Goal: Information Seeking & Learning: Find specific fact

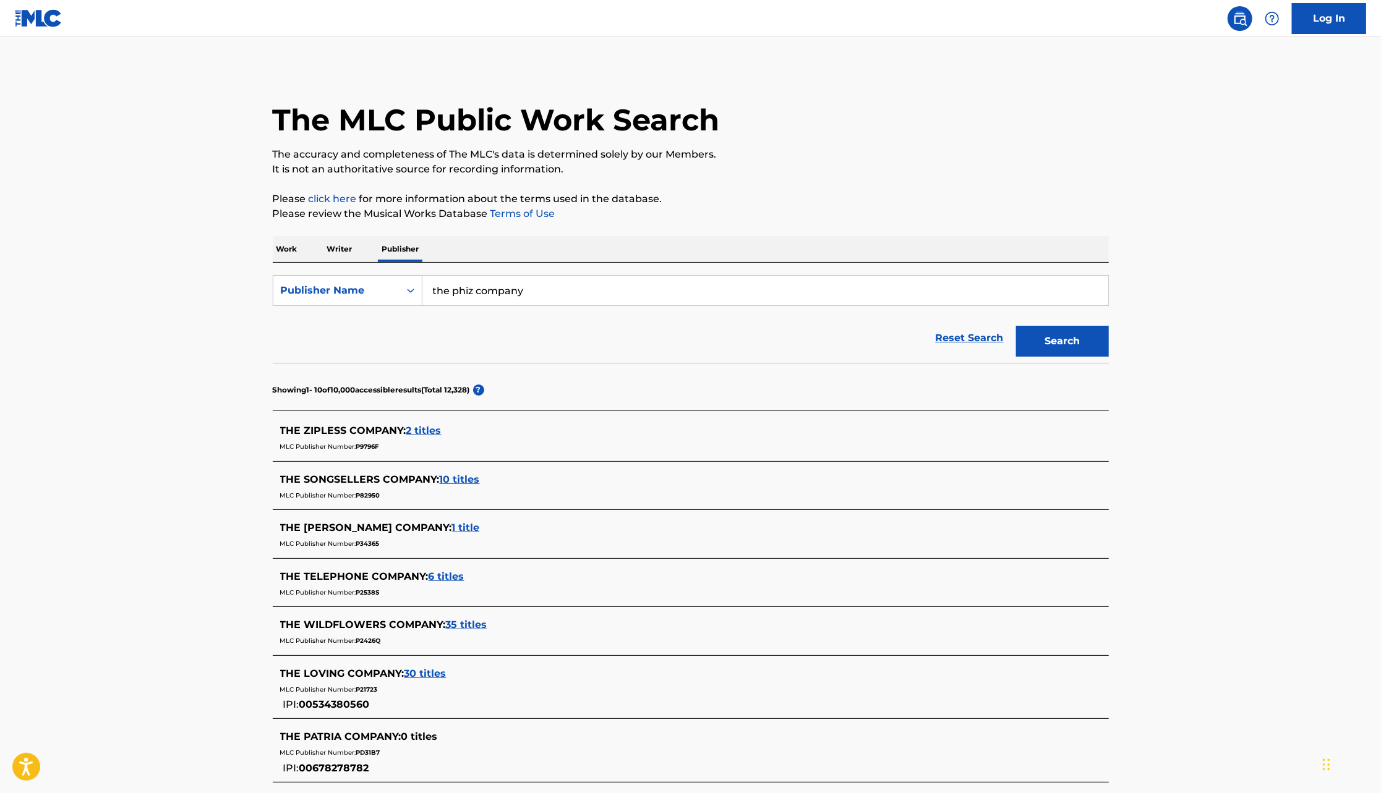
click at [331, 252] on p "Writer" at bounding box center [339, 249] width 33 height 26
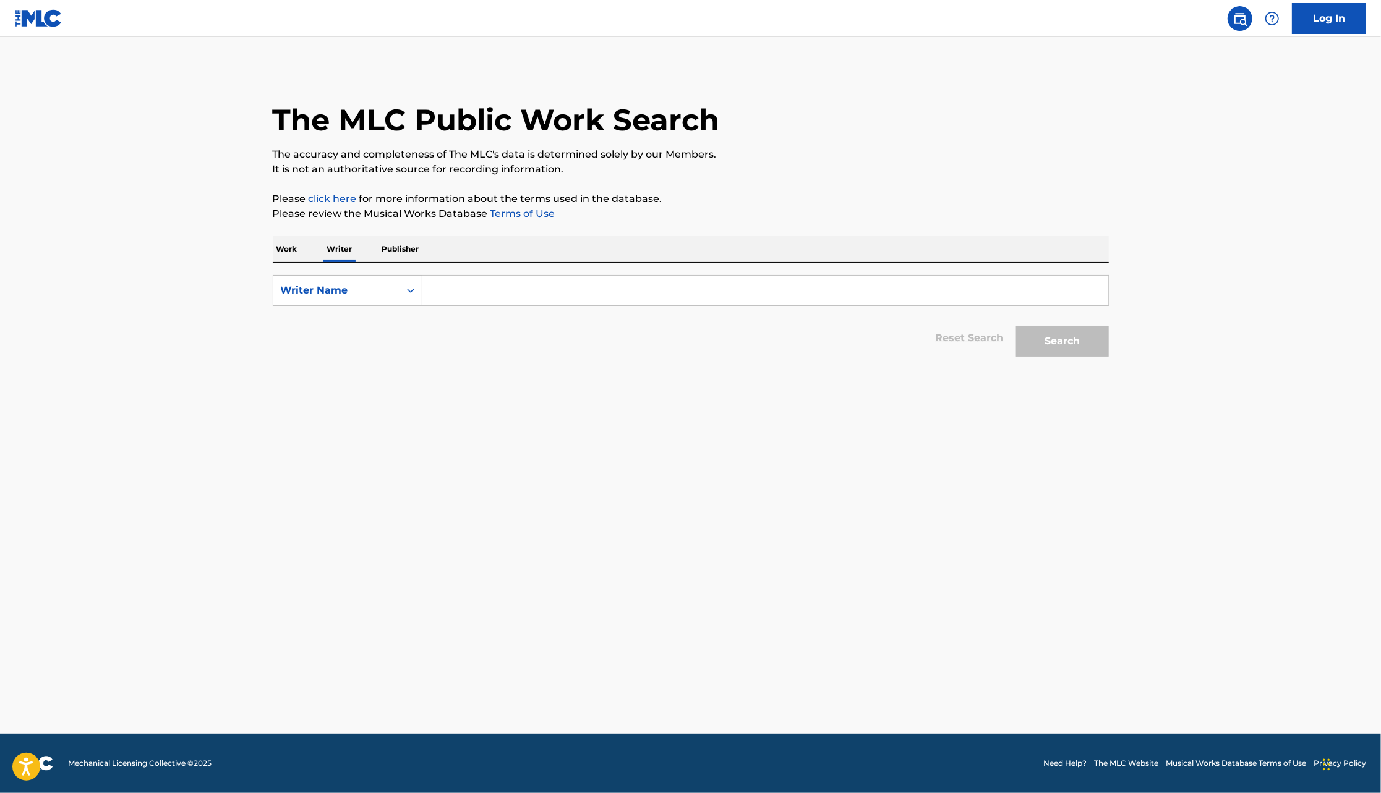
click at [463, 289] on input "Search Form" at bounding box center [765, 291] width 686 height 30
paste input "[PERSON_NAME]"
type input "[PERSON_NAME]"
click at [1016, 326] on button "Search" at bounding box center [1062, 341] width 93 height 31
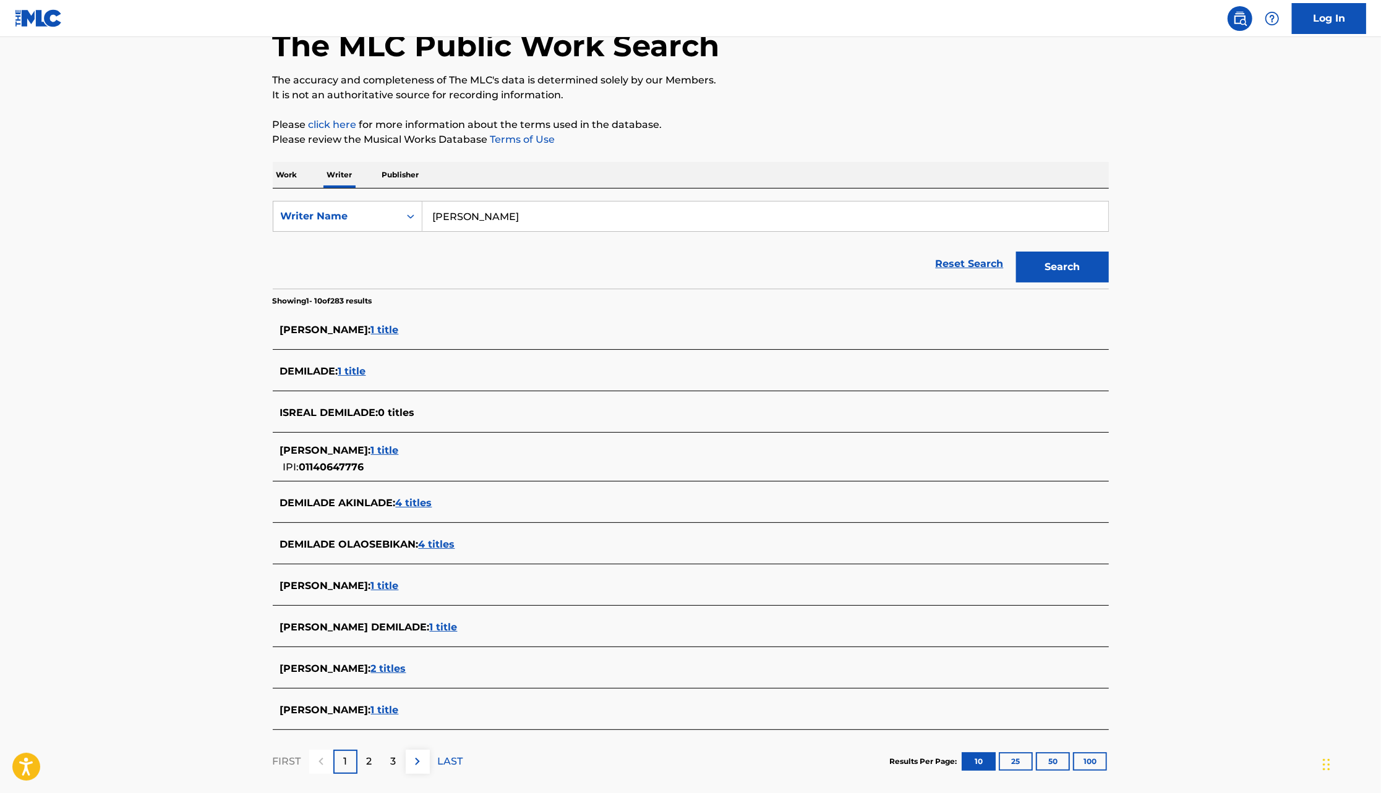
scroll to position [75, 0]
click at [458, 625] on span "1 title" at bounding box center [444, 627] width 28 height 12
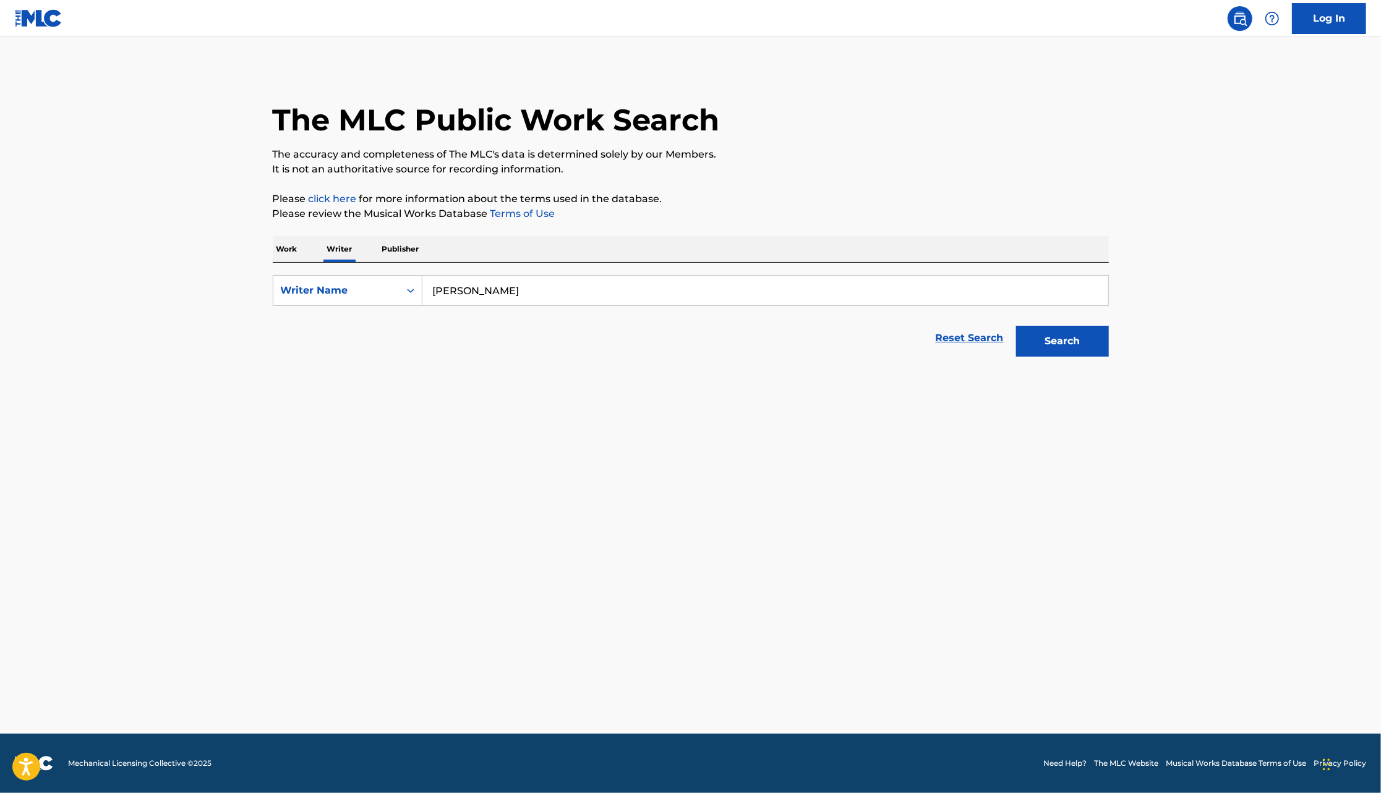
scroll to position [0, 0]
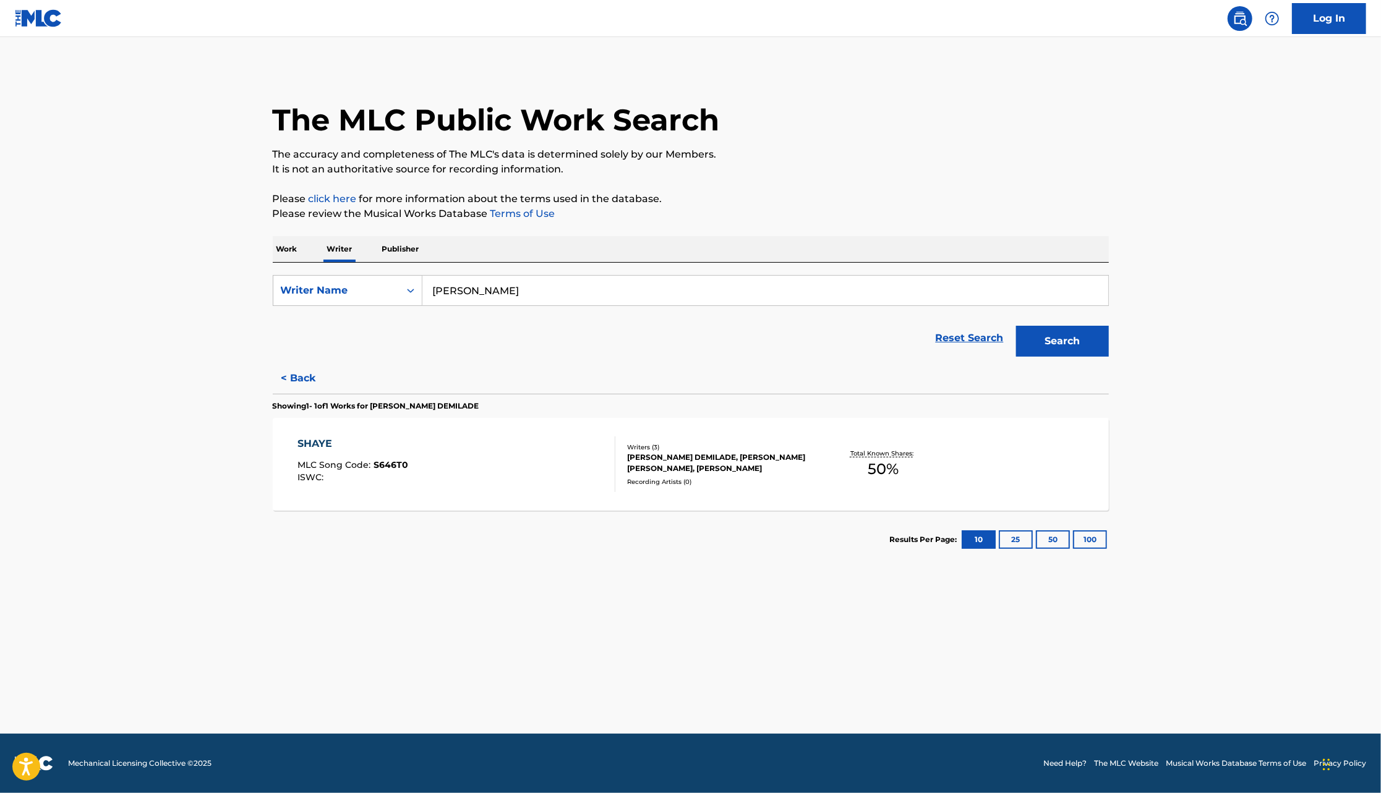
click at [738, 460] on div "[PERSON_NAME] DEMILADE, [PERSON_NAME] [PERSON_NAME], [PERSON_NAME]" at bounding box center [720, 463] width 187 height 22
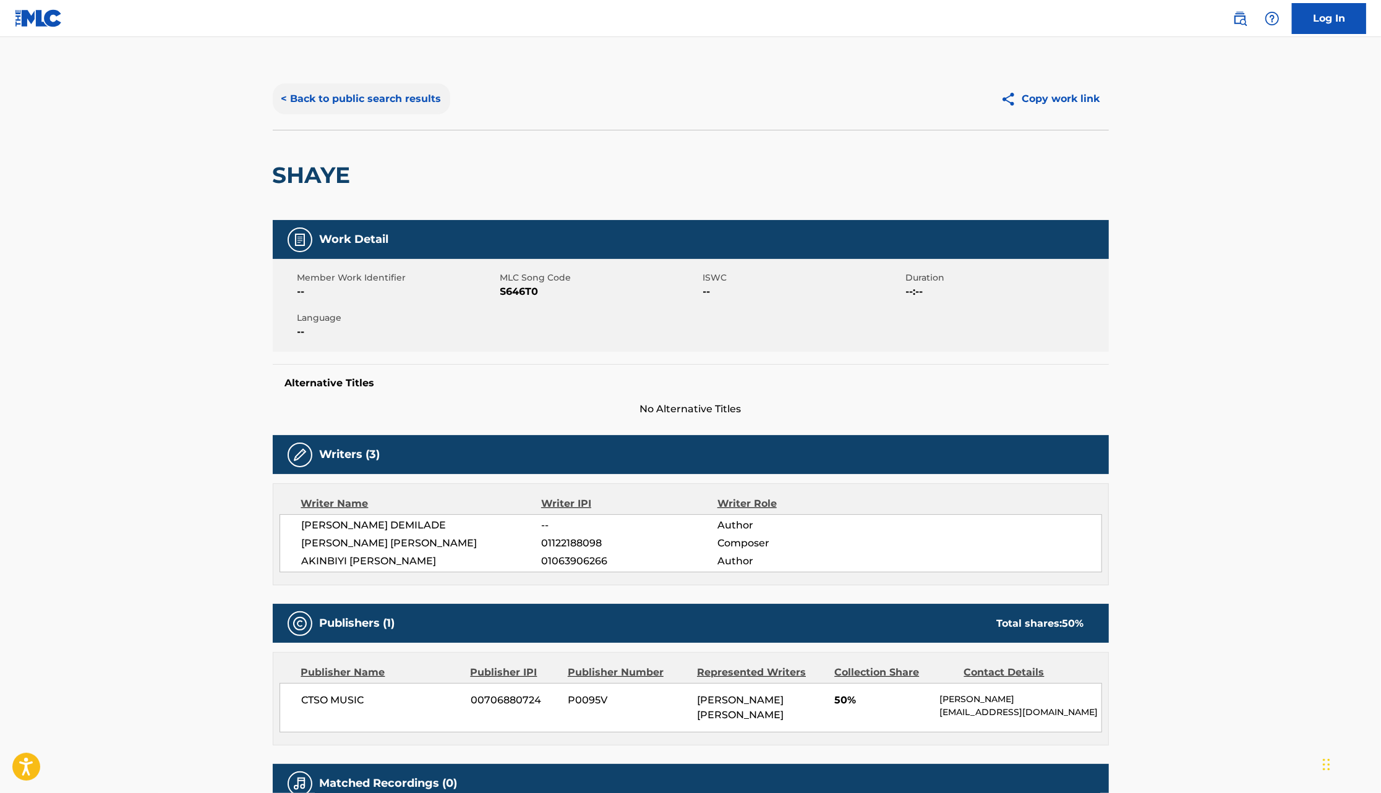
click at [396, 97] on button "< Back to public search results" at bounding box center [361, 98] width 177 height 31
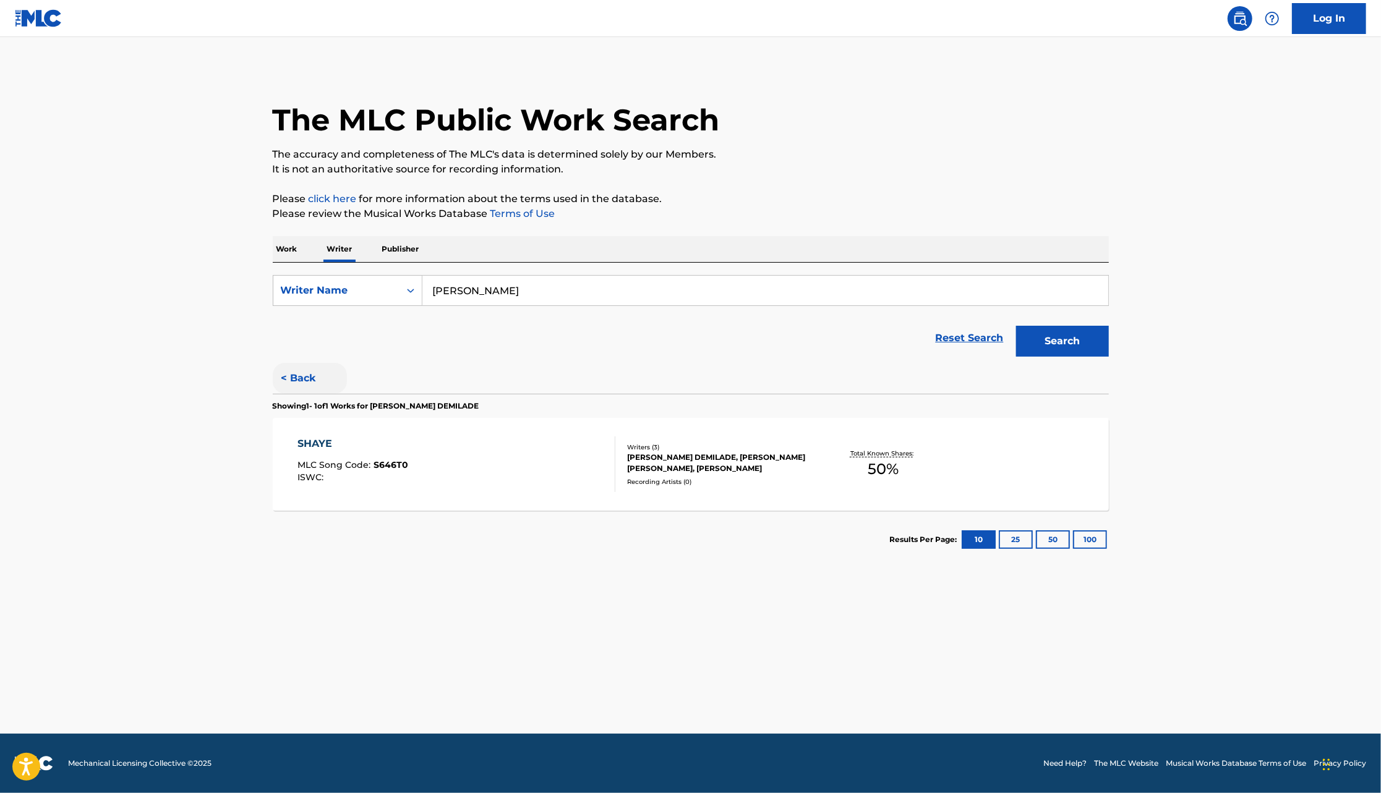
click at [315, 379] on button "< Back" at bounding box center [310, 378] width 74 height 31
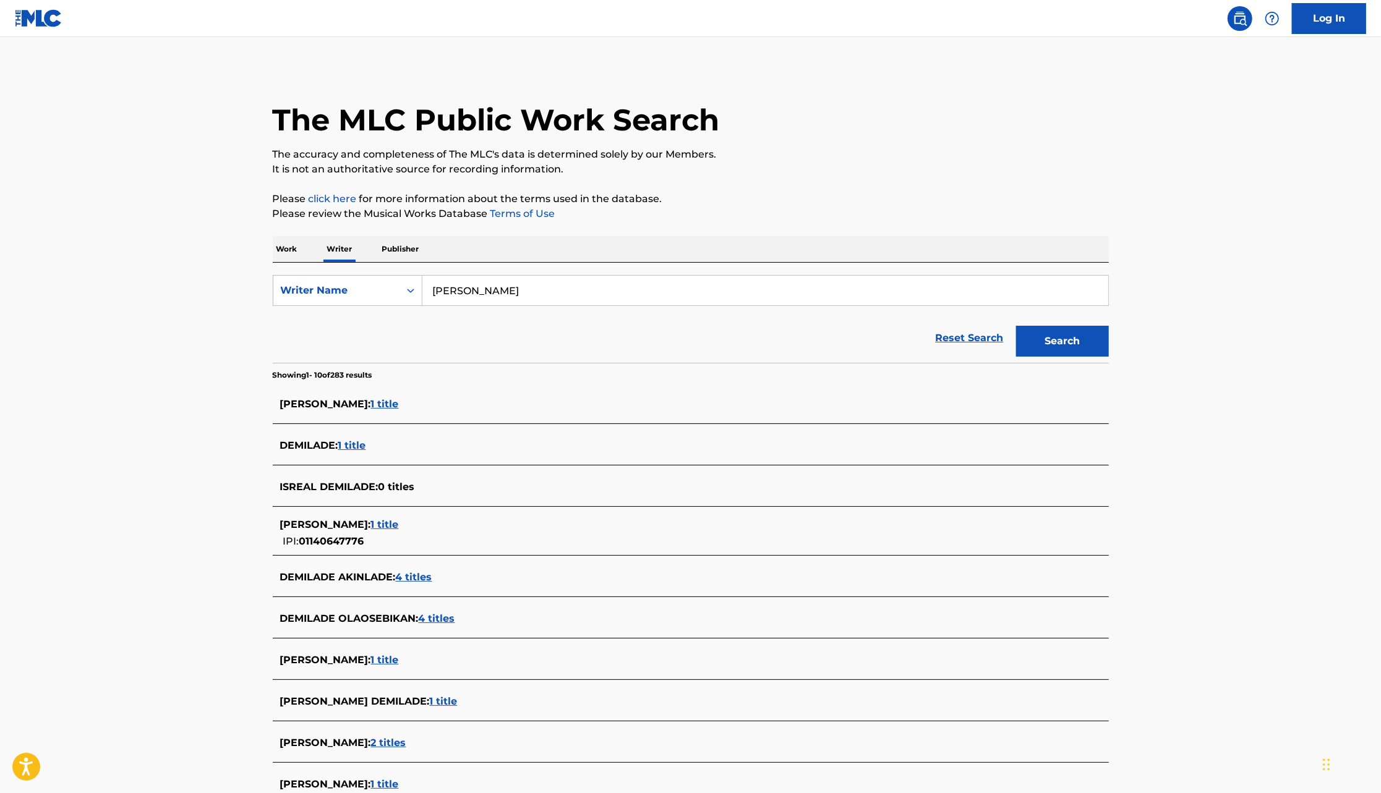
scroll to position [140, 0]
